Goal: Ask a question

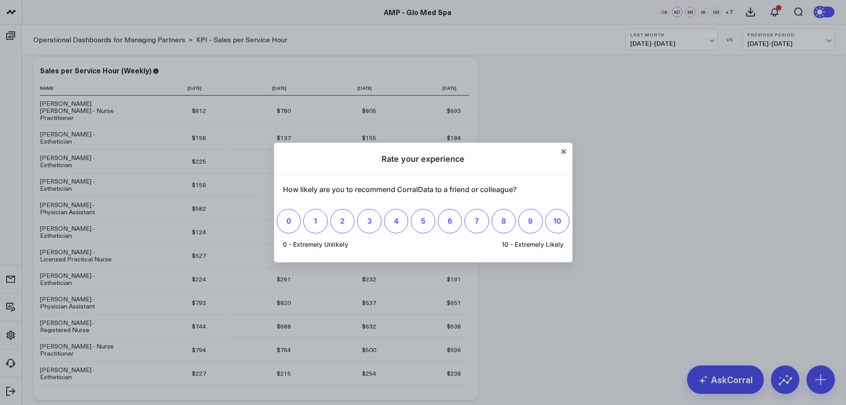
click at [566, 151] on button "Close" at bounding box center [563, 151] width 7 height 7
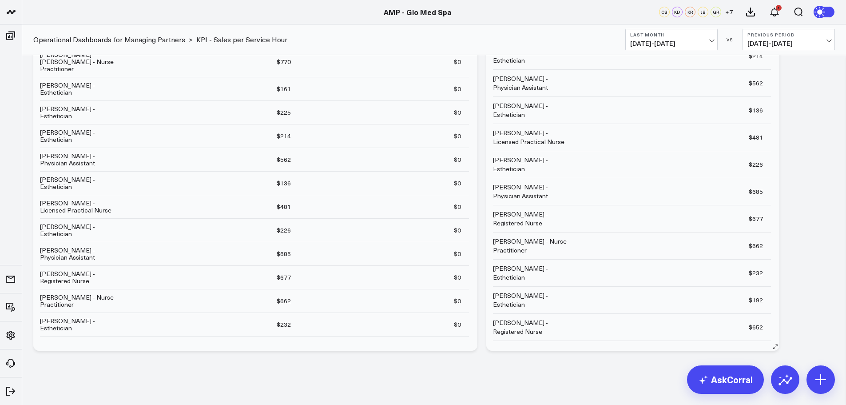
scroll to position [448, 0]
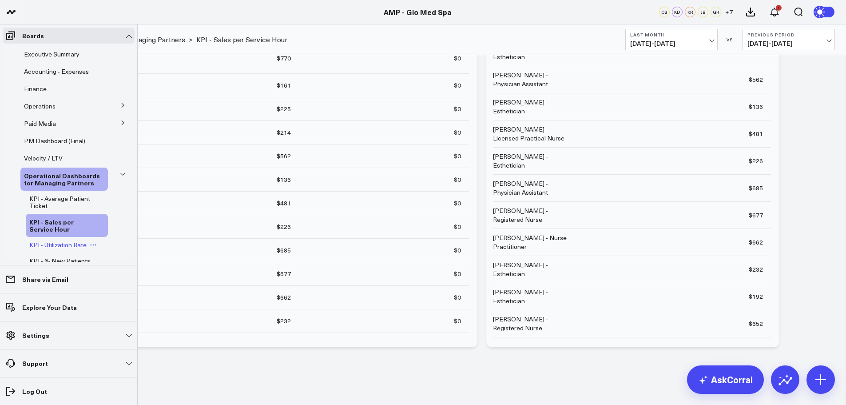
click at [67, 243] on span "KPI - Utilization Rate" at bounding box center [57, 244] width 57 height 8
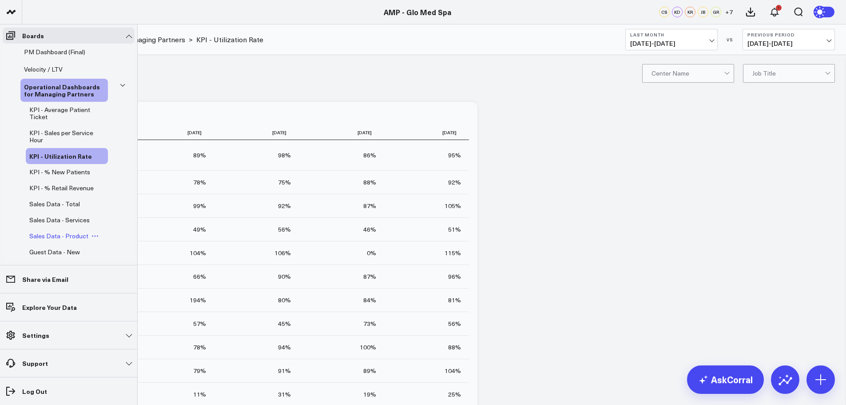
scroll to position [133, 0]
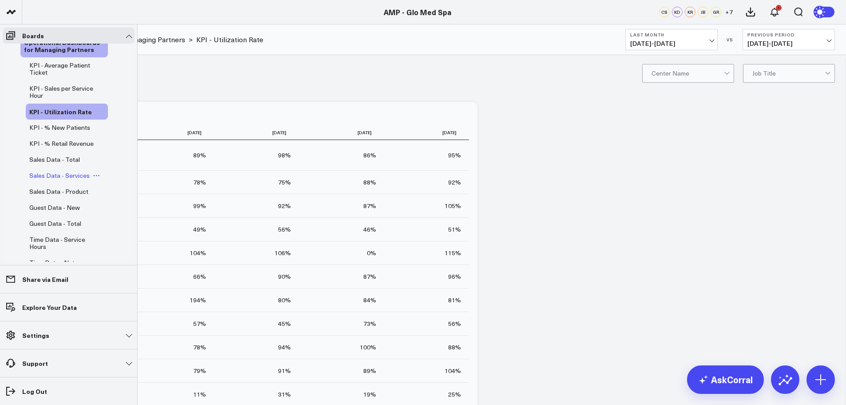
click at [56, 179] on span "Sales Data - Services" at bounding box center [59, 175] width 60 height 8
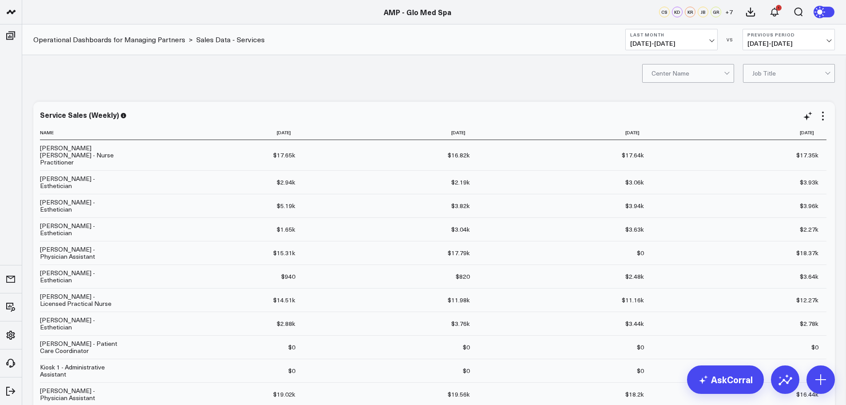
drag, startPoint x: 723, startPoint y: 383, endPoint x: 664, endPoint y: 369, distance: 60.1
click at [722, 382] on link "AskCorral" at bounding box center [725, 379] width 77 height 28
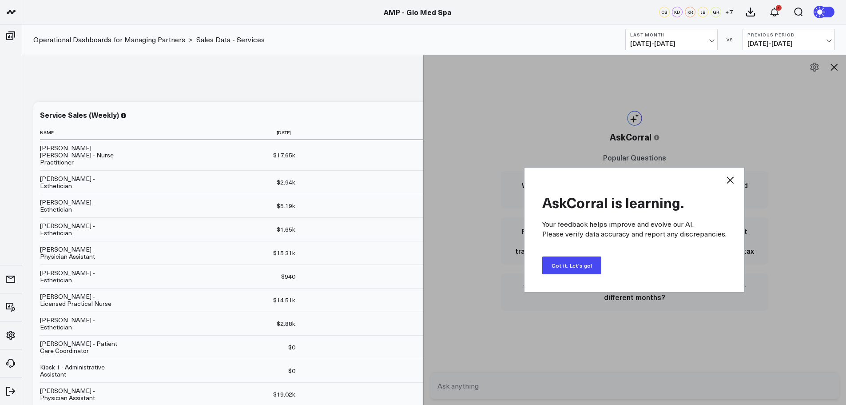
click at [566, 268] on button "Got it. Let's go!" at bounding box center [571, 265] width 59 height 18
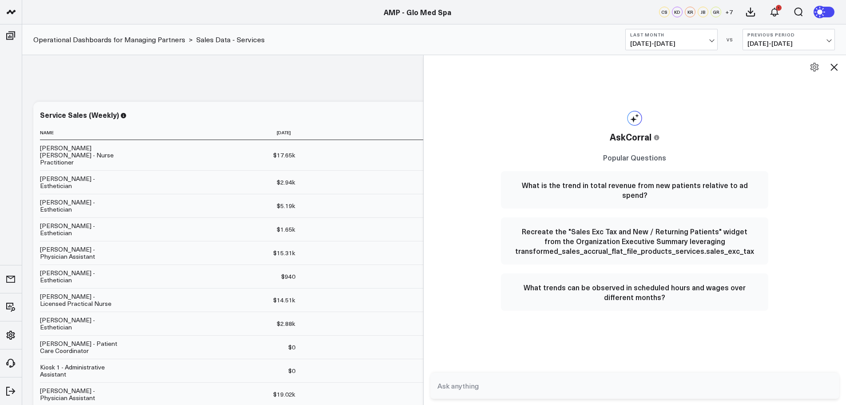
click at [476, 383] on textarea at bounding box center [627, 385] width 385 height 16
type textarea "what was our rebooking rate in august"
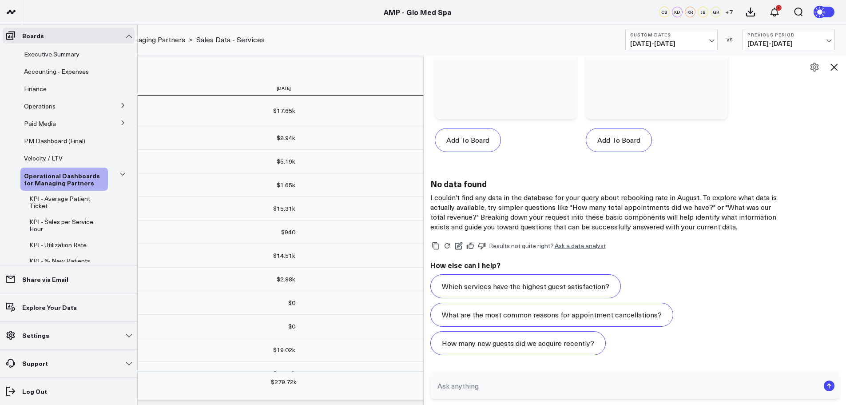
click at [120, 103] on icon at bounding box center [122, 105] width 5 height 5
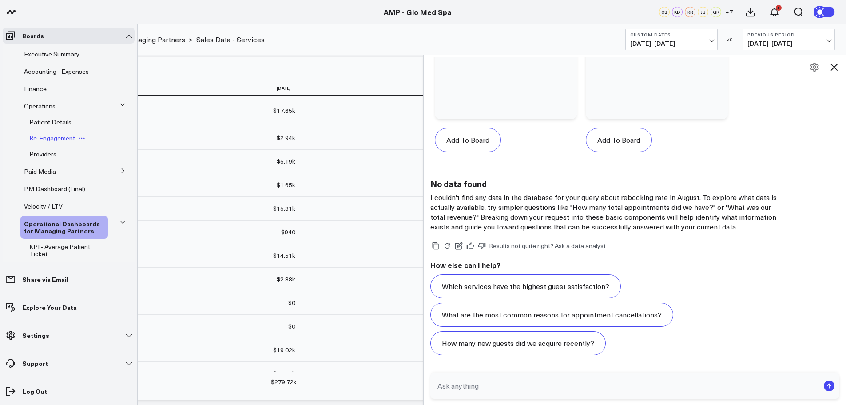
click at [55, 142] on span "Re-Engagement" at bounding box center [52, 138] width 46 height 8
